Goal: Transaction & Acquisition: Purchase product/service

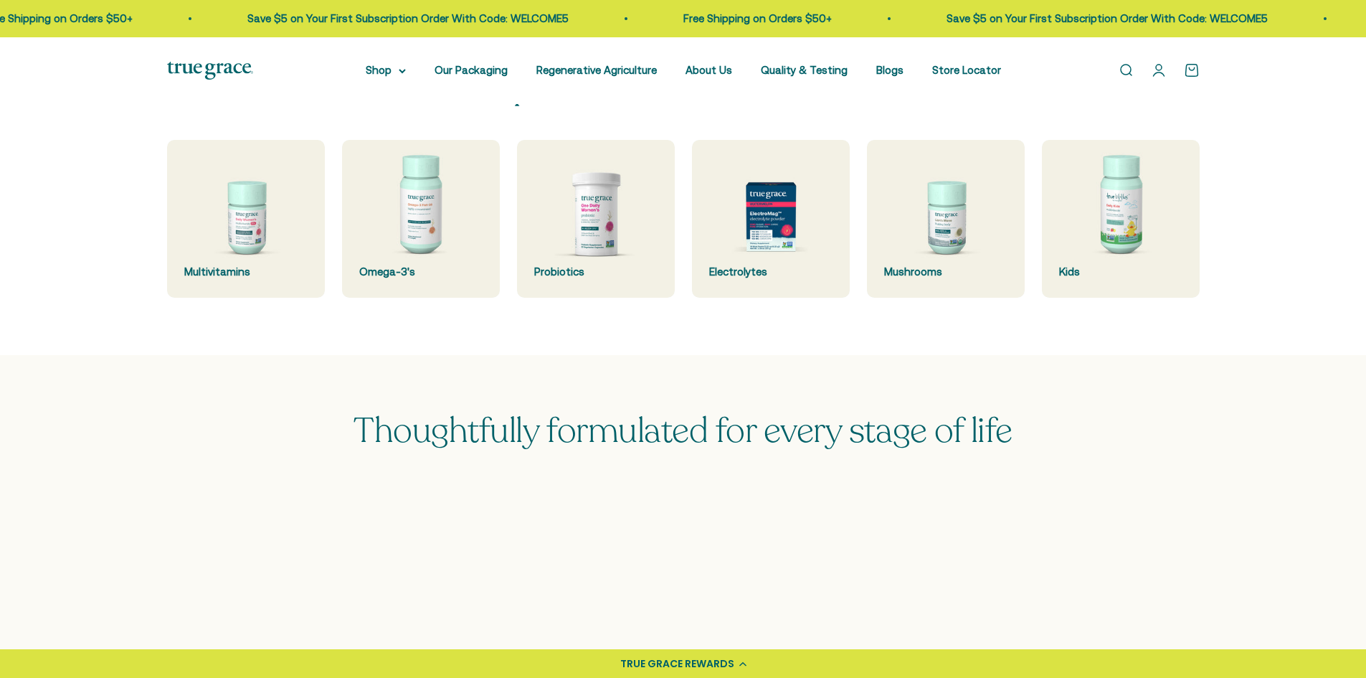
scroll to position [430, 0]
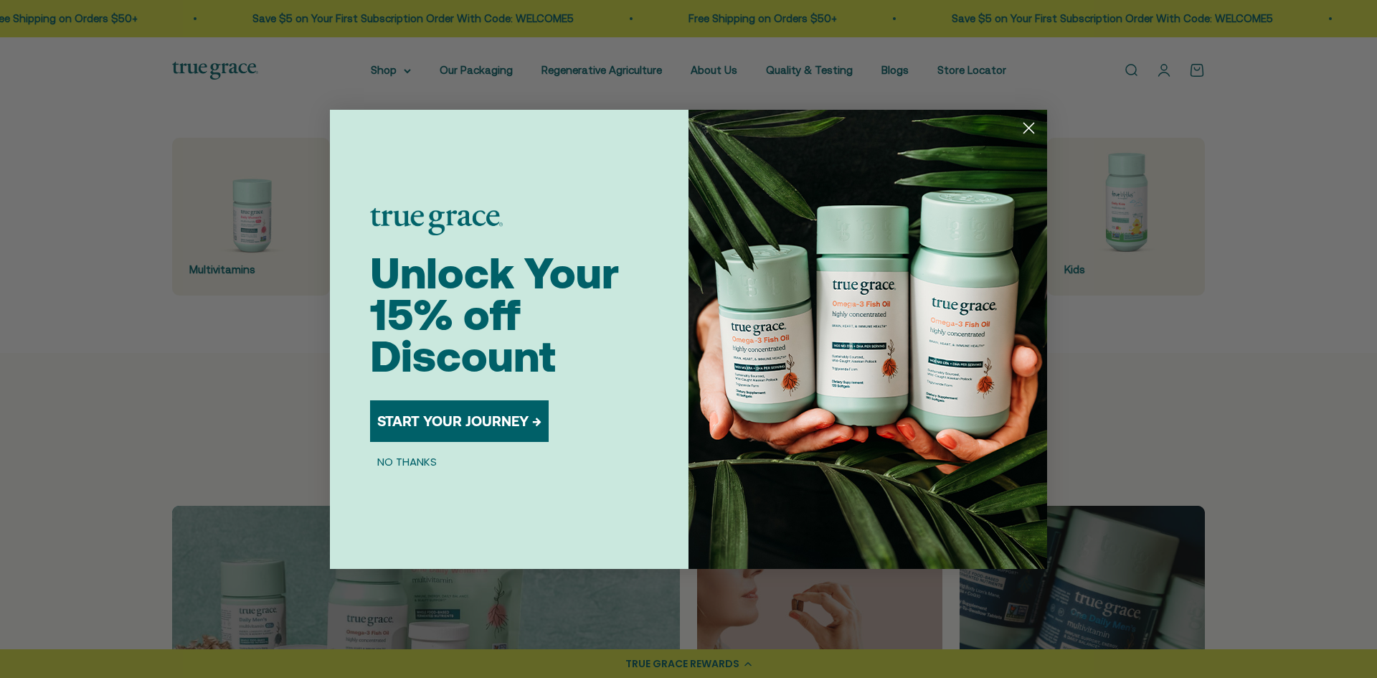
click at [1033, 130] on circle "Close dialog" at bounding box center [1029, 127] width 24 height 24
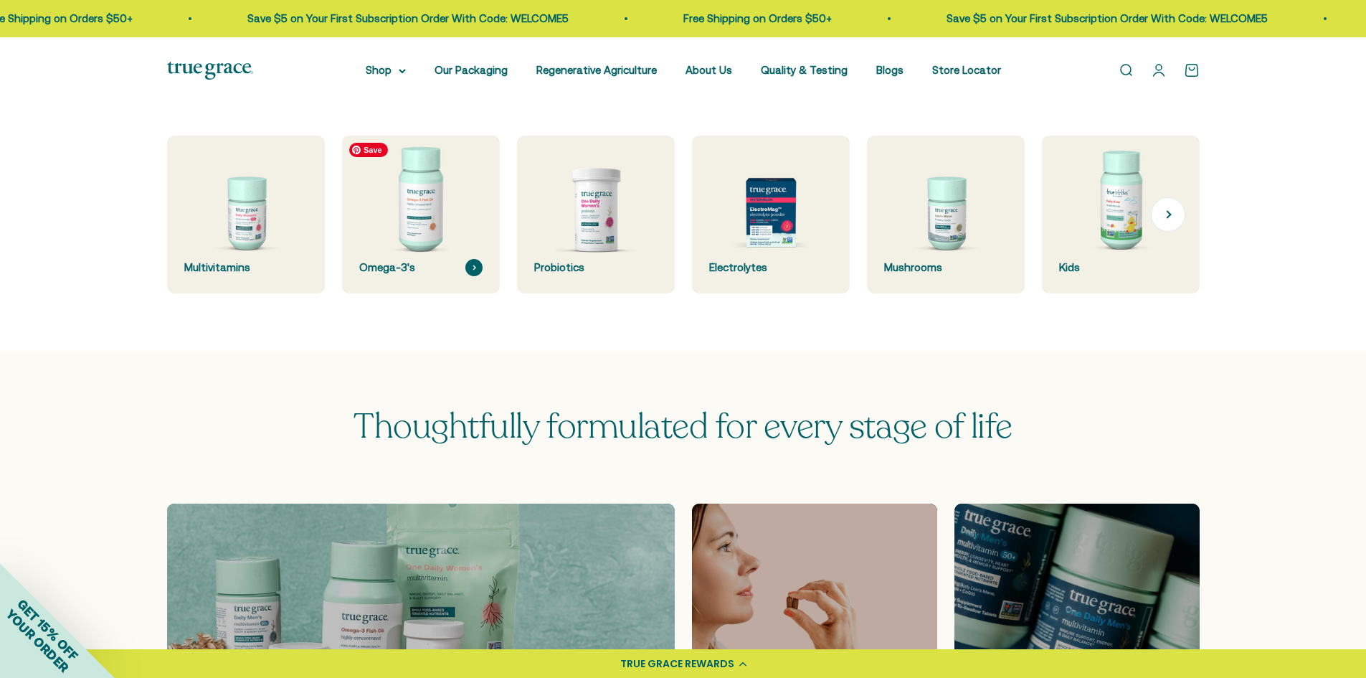
scroll to position [287, 0]
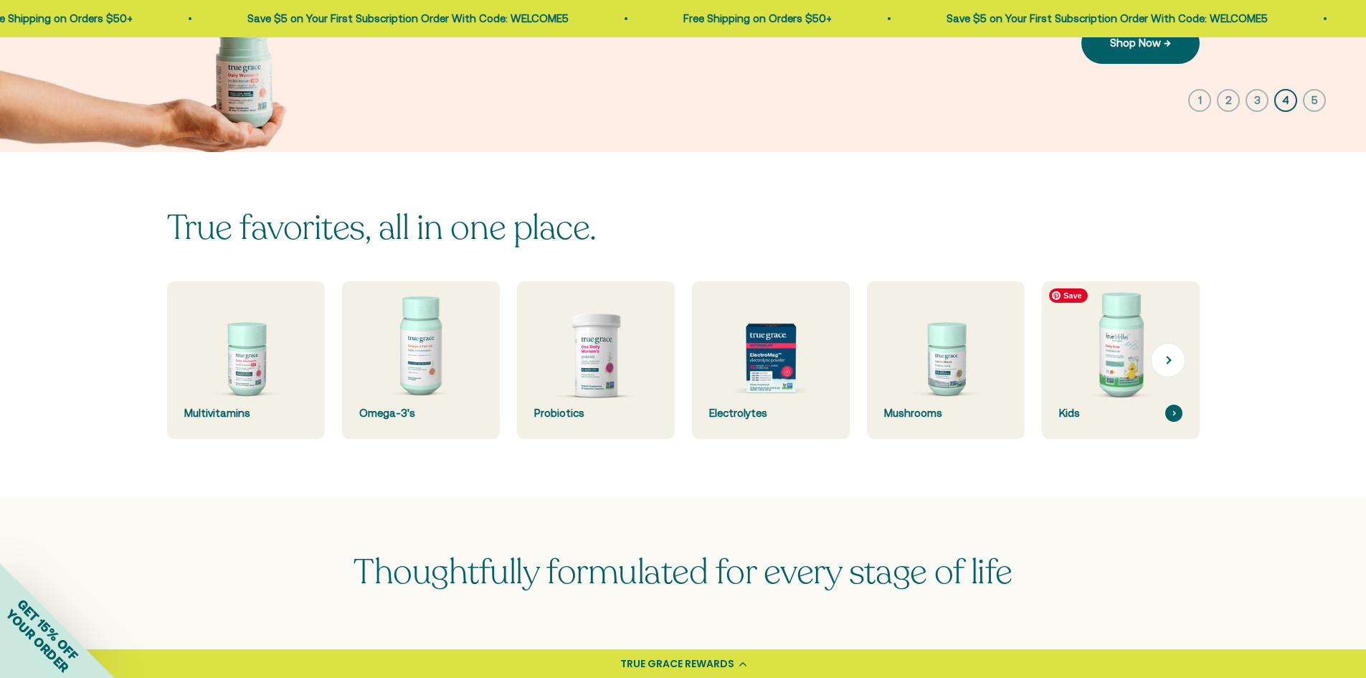
click at [1101, 336] on img at bounding box center [1120, 360] width 167 height 167
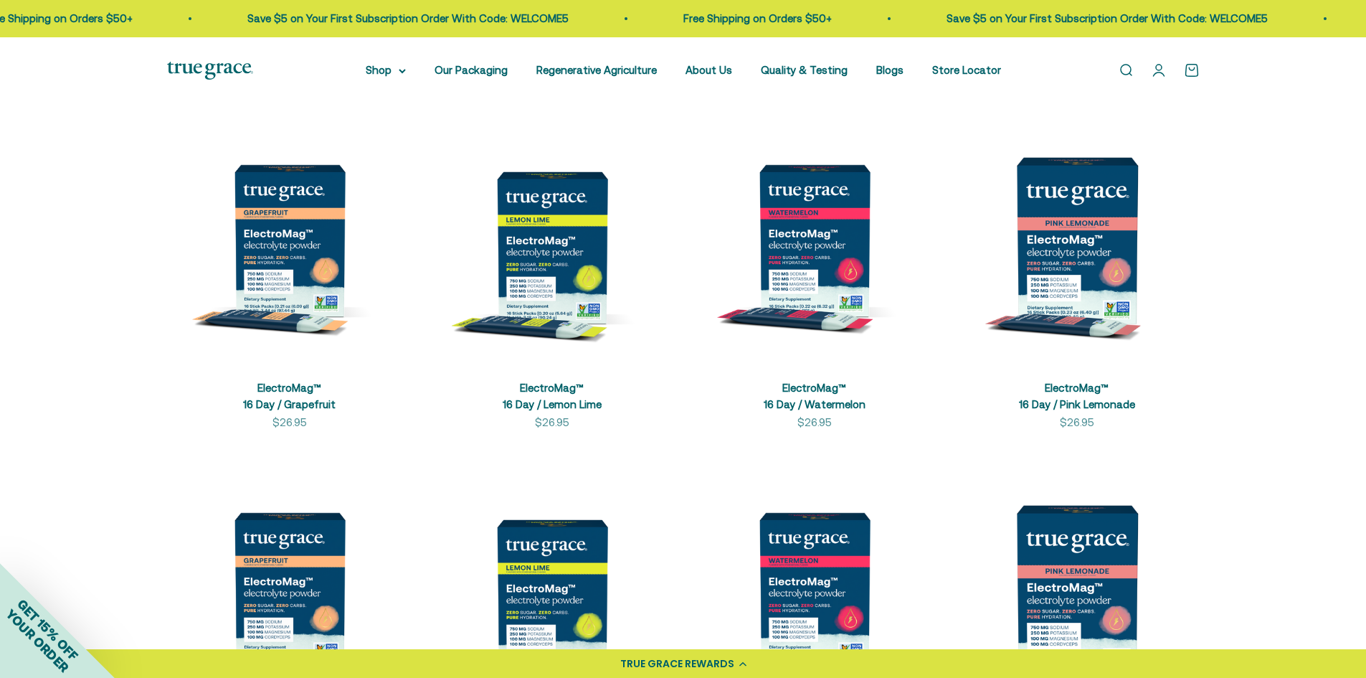
scroll to position [359, 0]
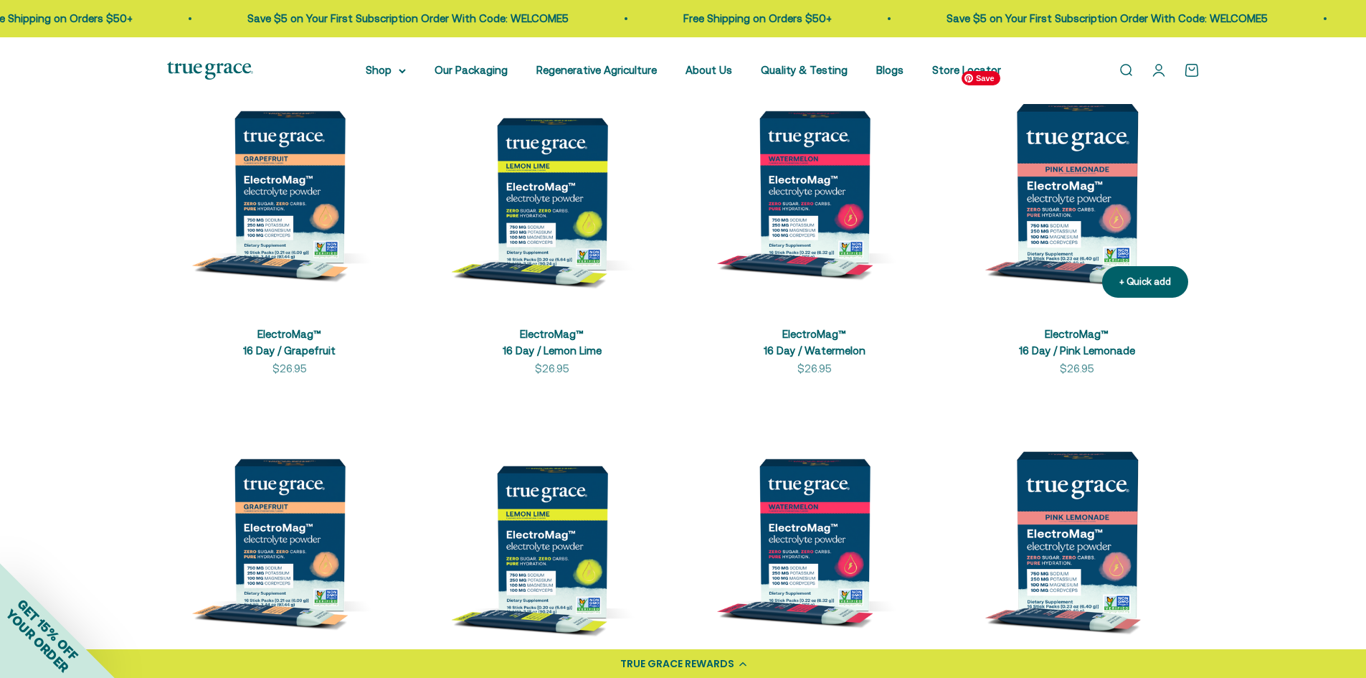
click at [1107, 185] on img at bounding box center [1077, 186] width 245 height 245
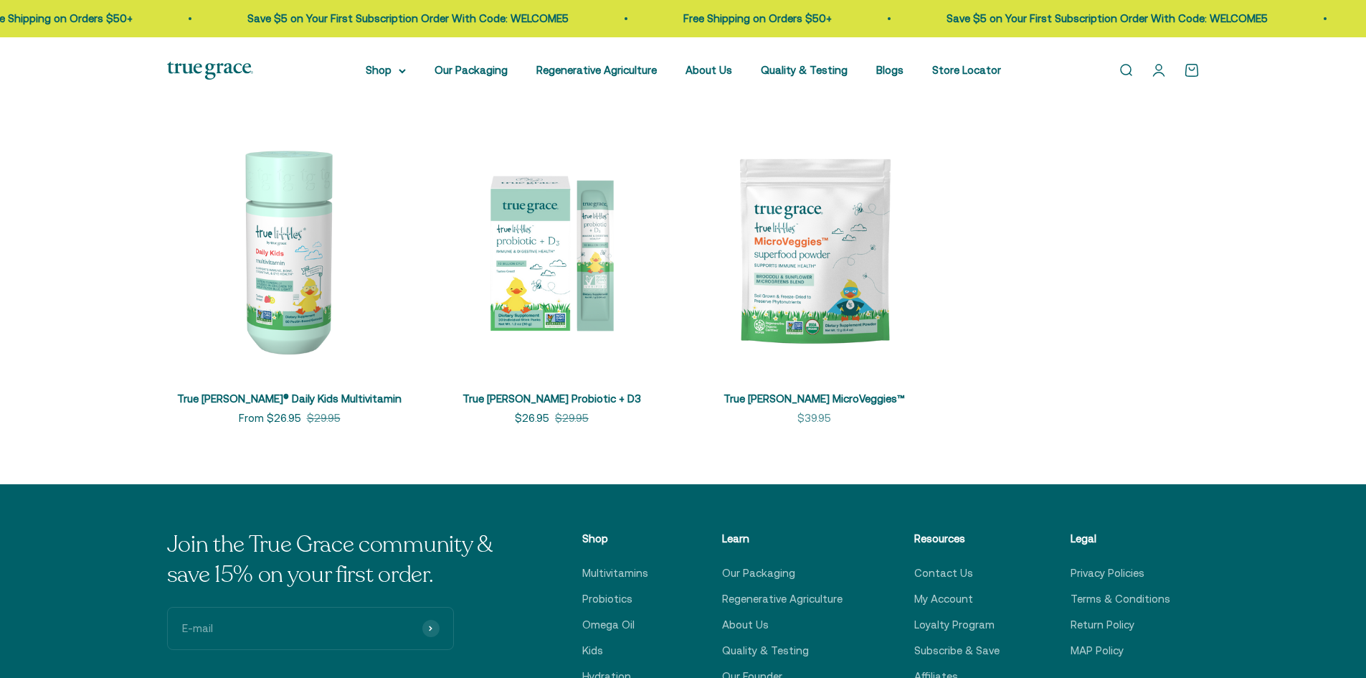
scroll to position [287, 0]
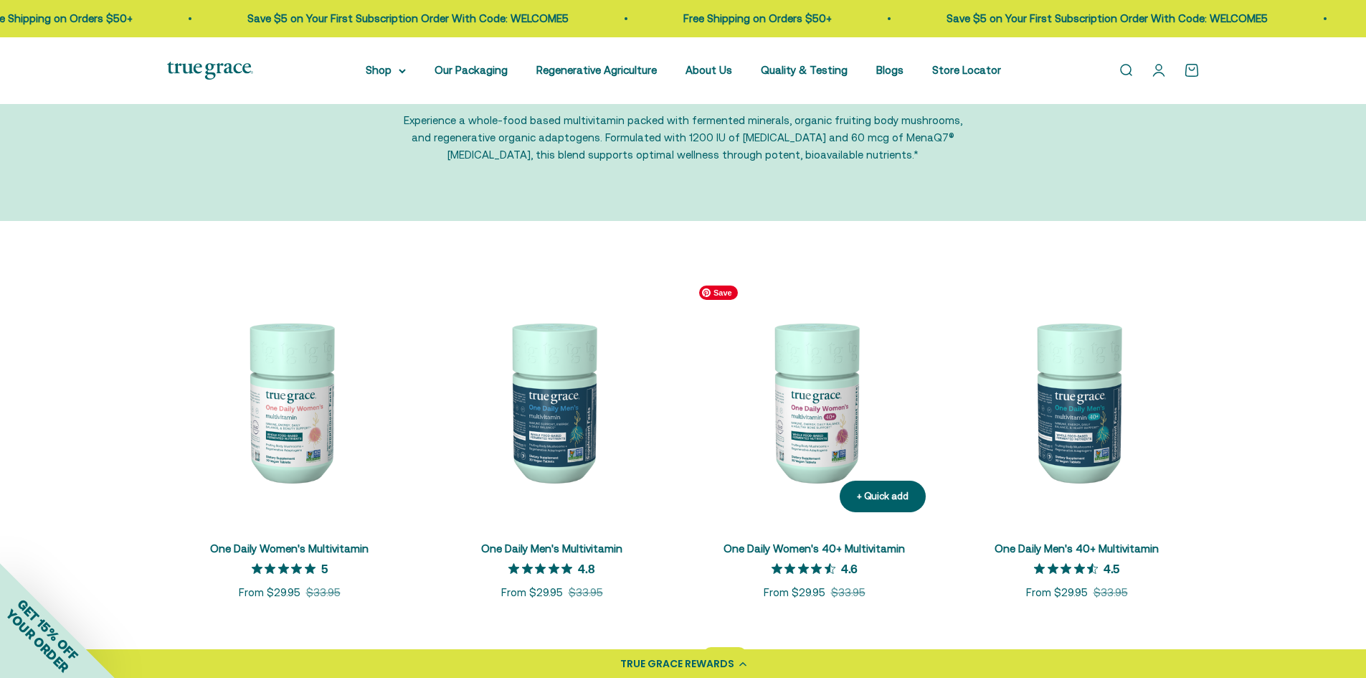
scroll to position [287, 0]
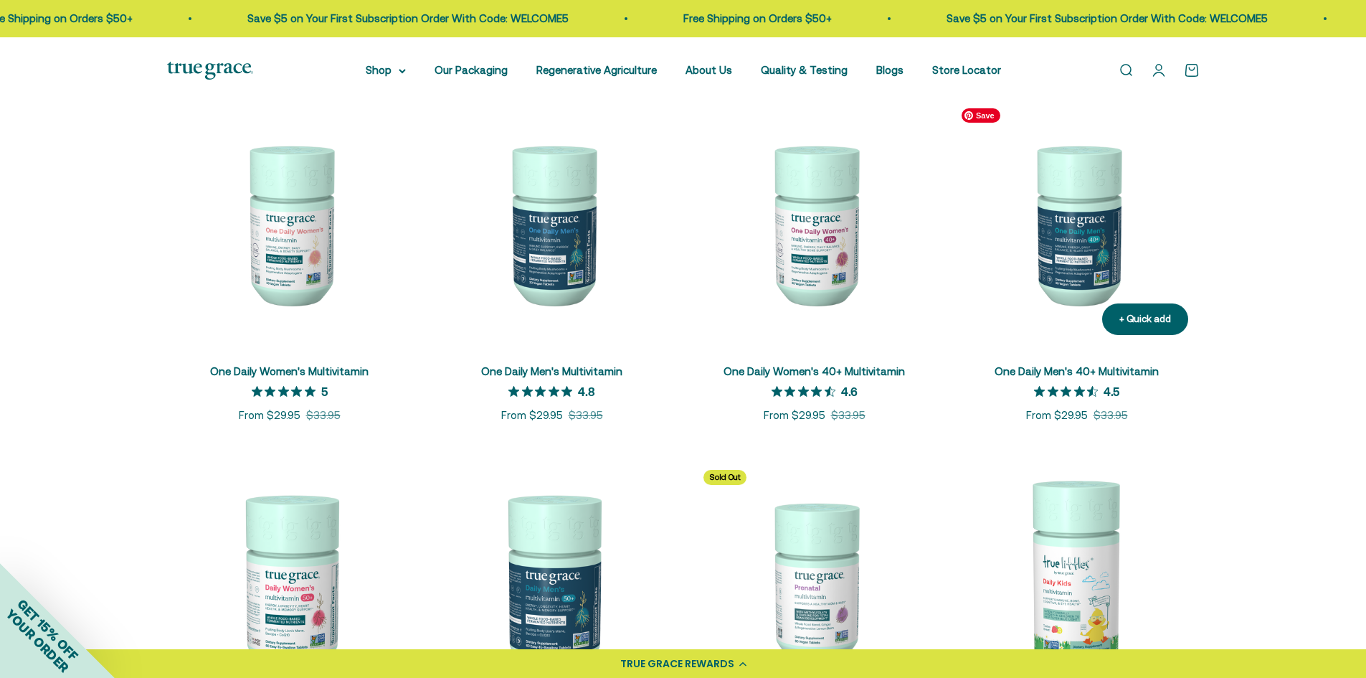
click at [1097, 217] on img at bounding box center [1077, 223] width 245 height 245
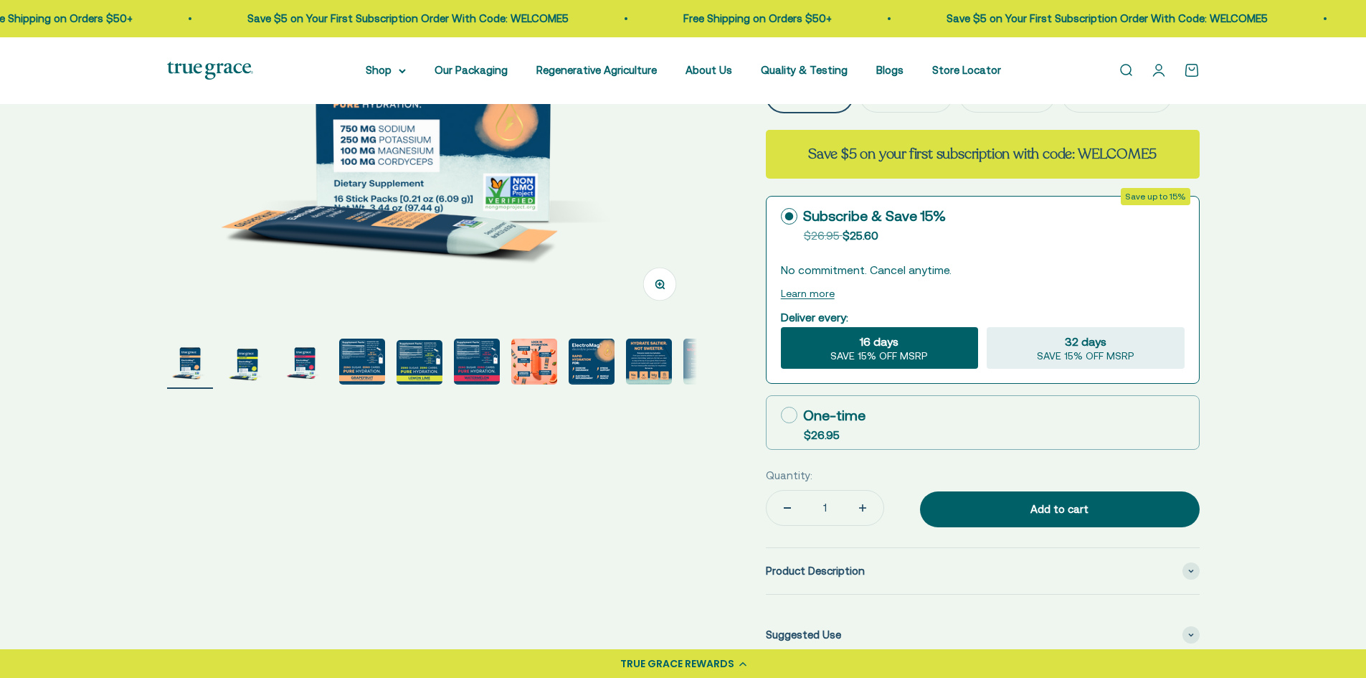
click at [814, 557] on div "Product Description" at bounding box center [983, 571] width 434 height 46
select select "3"
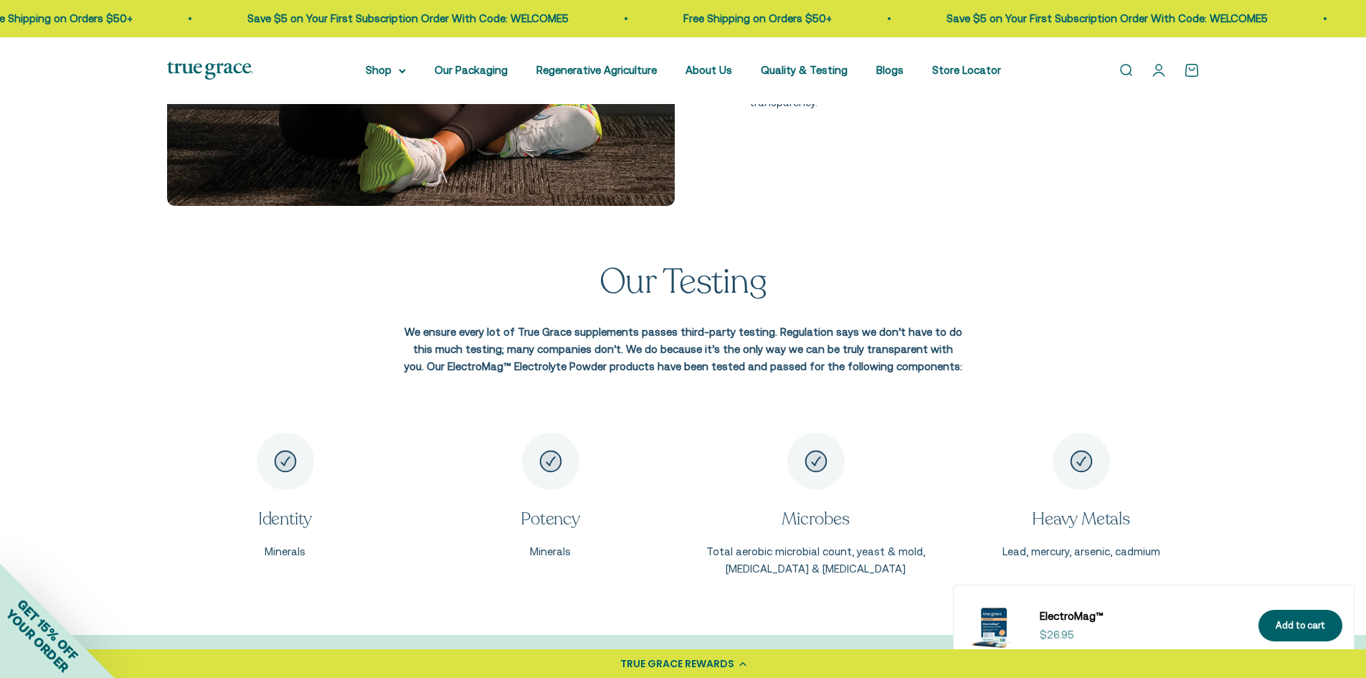
scroll to position [2582, 0]
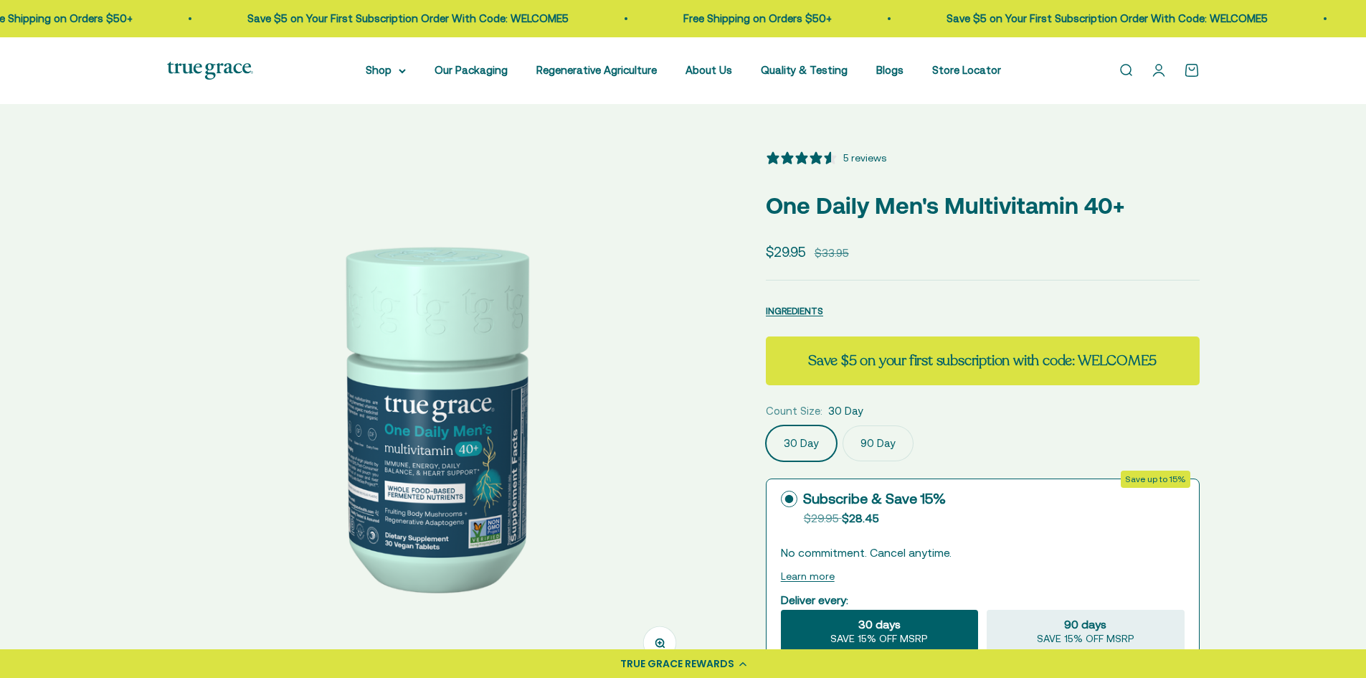
select select "3"
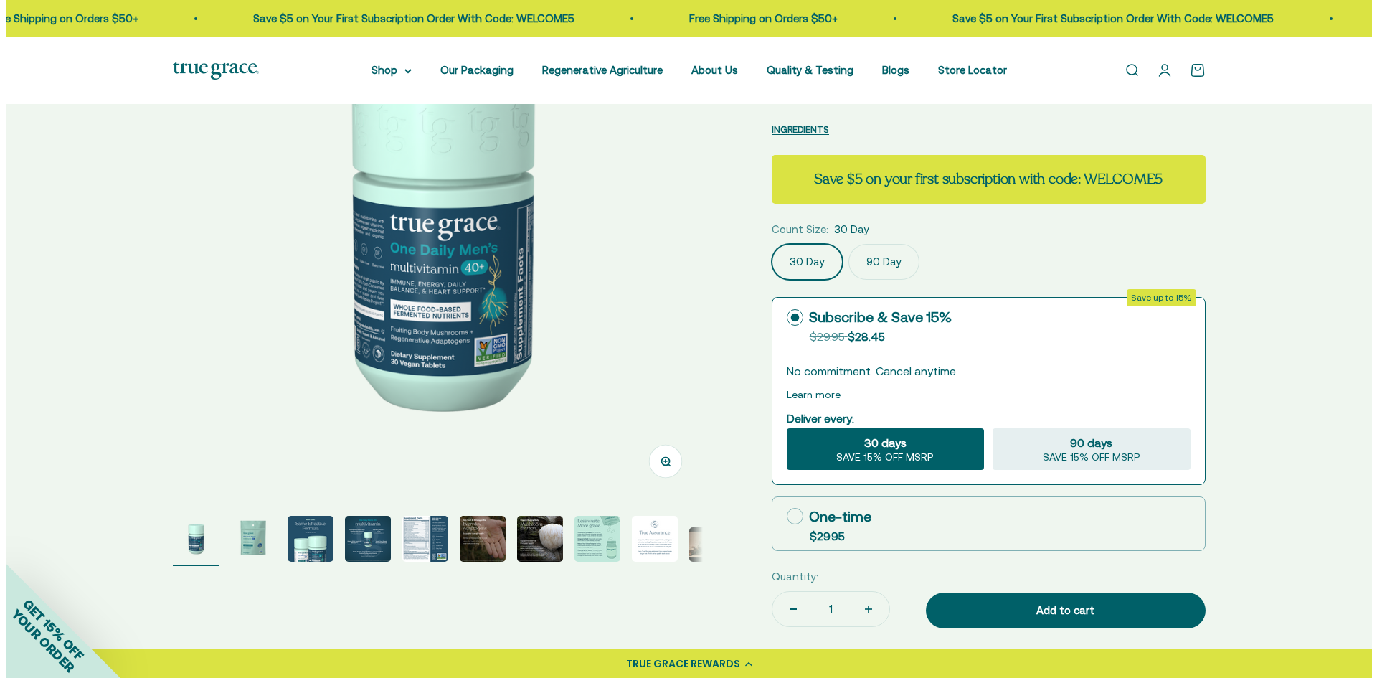
scroll to position [359, 0]
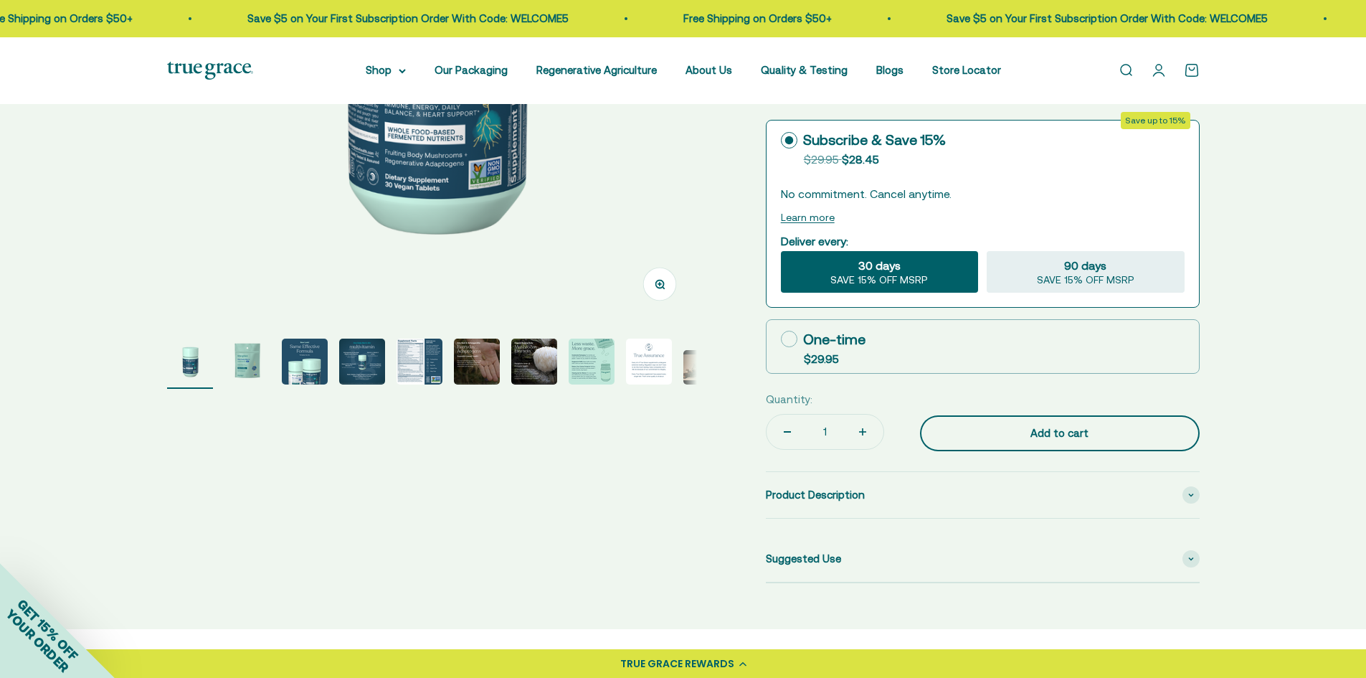
click at [1073, 438] on div "Add to cart" at bounding box center [1060, 433] width 222 height 17
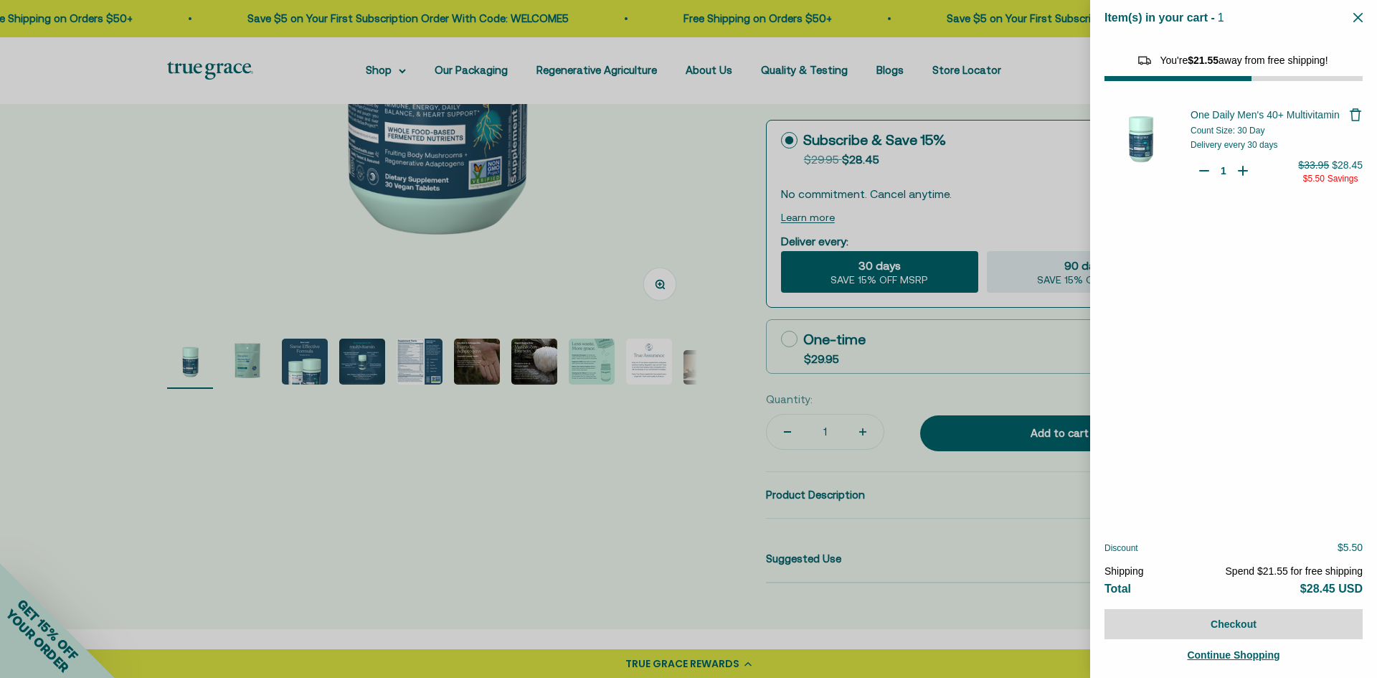
select select "40058346897600"
select select "40055698129088"
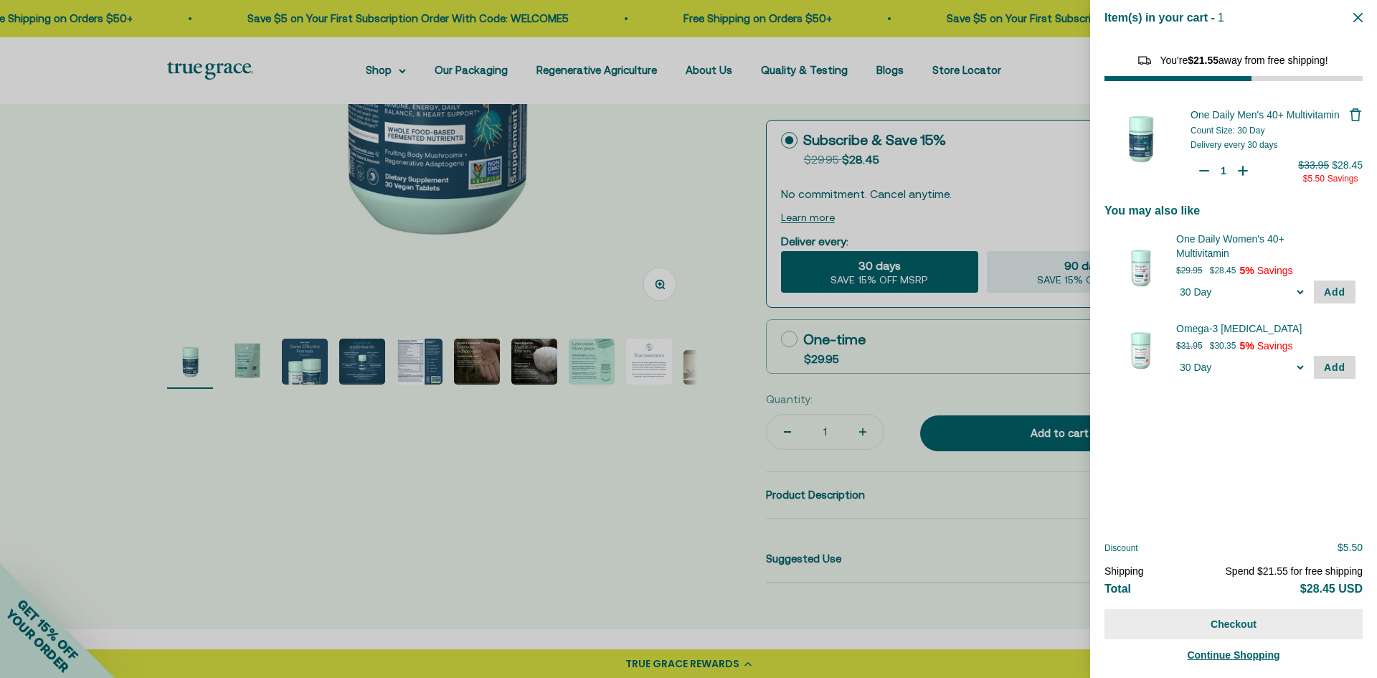
click at [1241, 625] on button "Checkout" at bounding box center [1233, 624] width 258 height 30
